Goal: Information Seeking & Learning: Learn about a topic

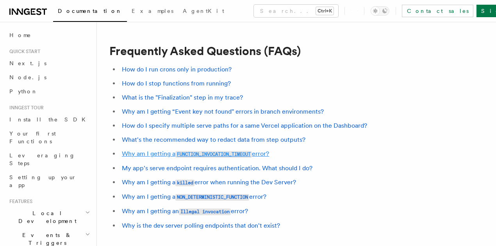
click at [262, 156] on link "Why am I getting a FUNCTION_INVOCATION_TIMEOUT error?" at bounding box center [195, 153] width 147 height 7
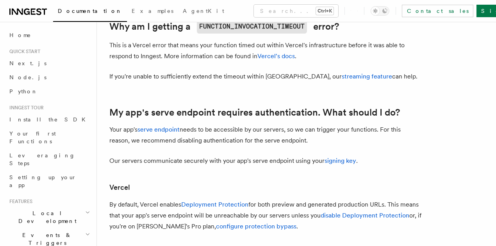
scroll to position [856, 0]
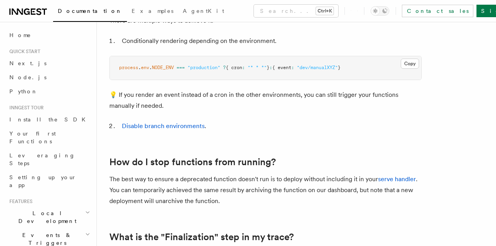
scroll to position [9, 0]
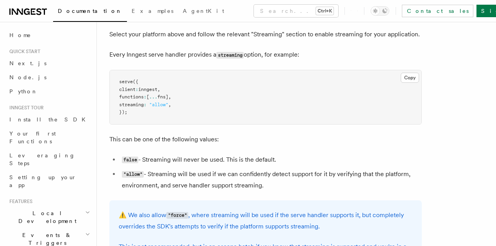
scroll to position [174, 0]
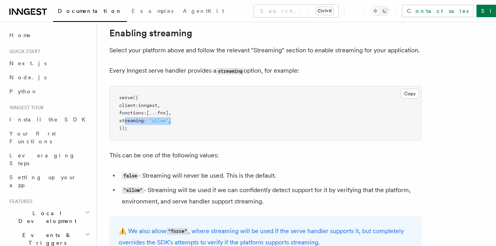
drag, startPoint x: 184, startPoint y: 132, endPoint x: 125, endPoint y: 132, distance: 59.0
click at [125, 132] on pre "serve ({ client : inngest , functions : [ ... fns] , streaming : "allow" , });" at bounding box center [266, 113] width 312 height 54
copy span "streaming : "allow" ,"
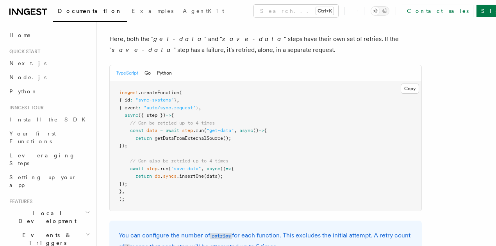
scroll to position [443, 0]
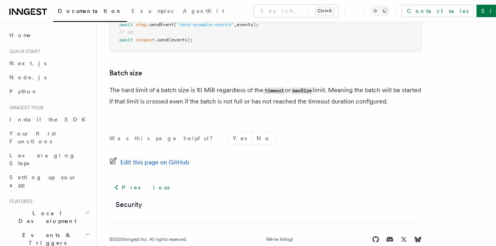
scroll to position [872, 0]
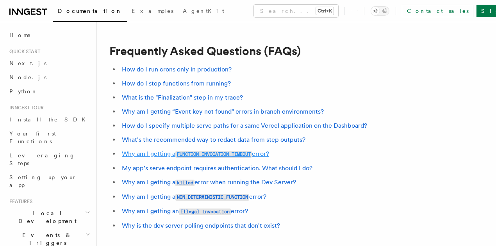
click at [176, 153] on link "Why am I getting a FUNCTION_INVOCATION_TIMEOUT error?" at bounding box center [195, 153] width 147 height 7
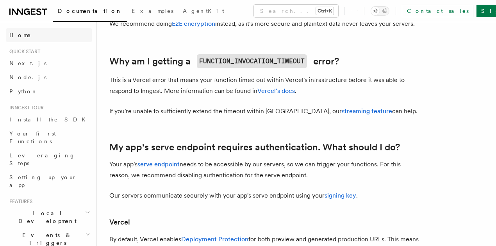
scroll to position [725, 0]
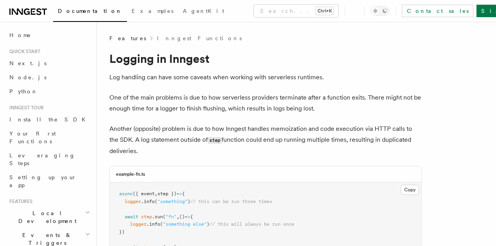
click at [29, 11] on icon at bounding box center [28, 11] width 38 height 9
